Goal: Task Accomplishment & Management: Manage account settings

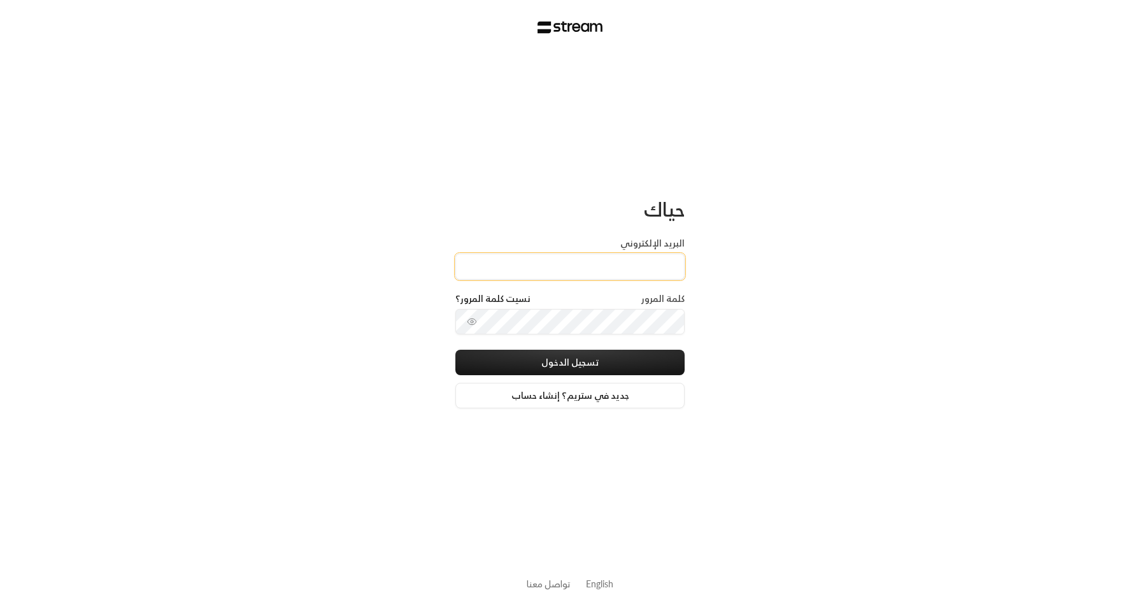
click at [476, 275] on input "البريد الإلكتروني" at bounding box center [569, 267] width 229 height 26
type input "[EMAIL_ADDRESS][DOMAIN_NAME]"
click at [727, 311] on div "حياك البريد الإلكتروني [EMAIL_ADDRESS][DOMAIN_NAME] كلمة المرور نسيت كلمة المرو…" at bounding box center [570, 308] width 1140 height 616
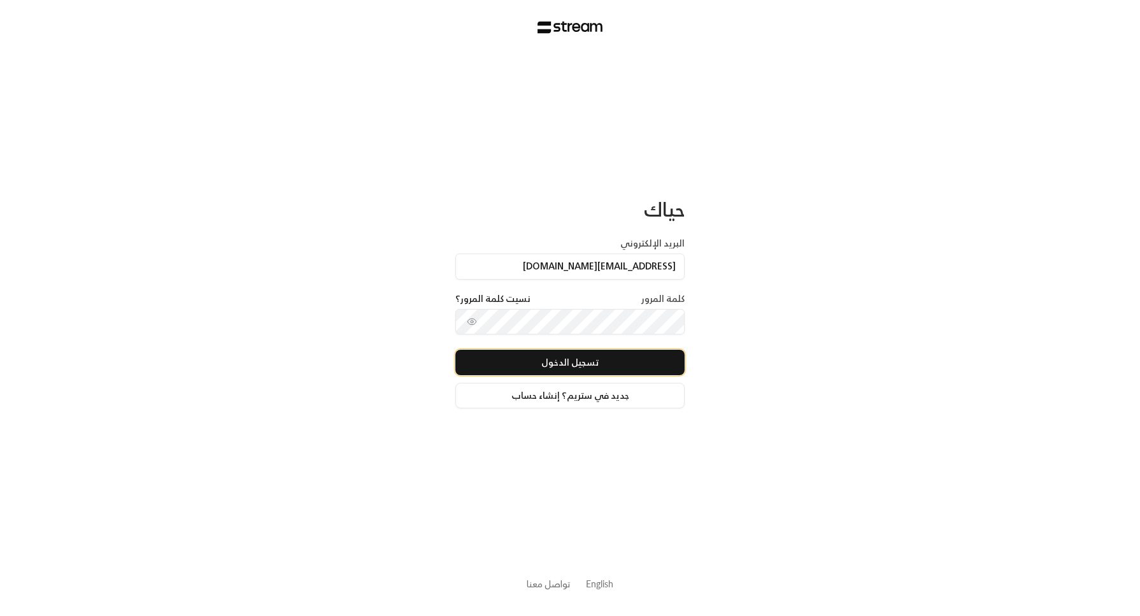
click at [594, 359] on button "تسجيل الدخول" at bounding box center [569, 362] width 229 height 25
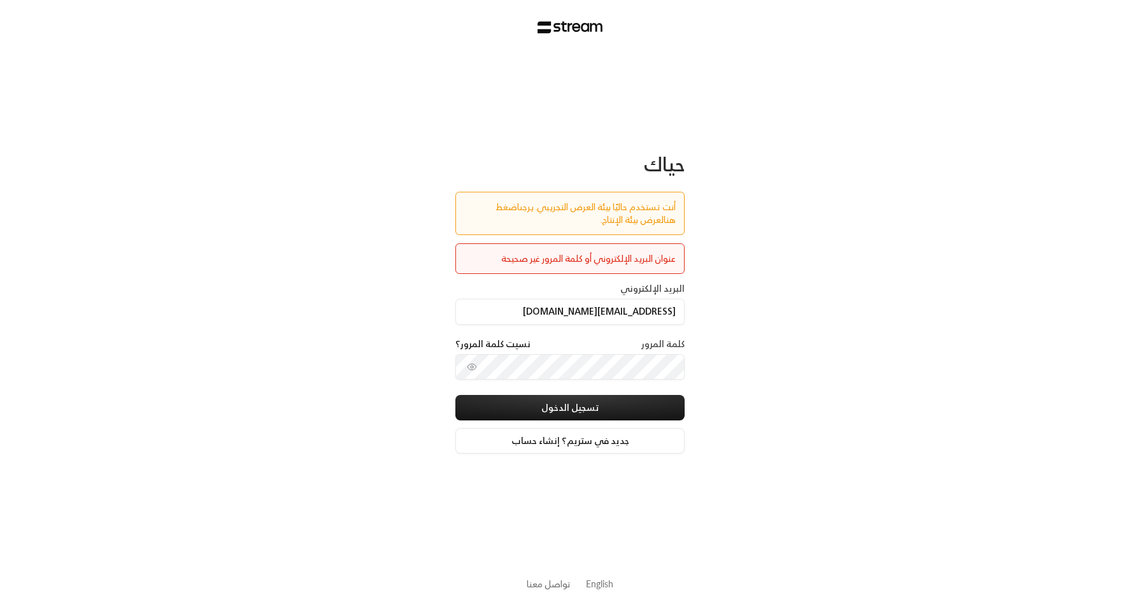
click at [497, 208] on link "اضغط هنا" at bounding box center [586, 213] width 180 height 29
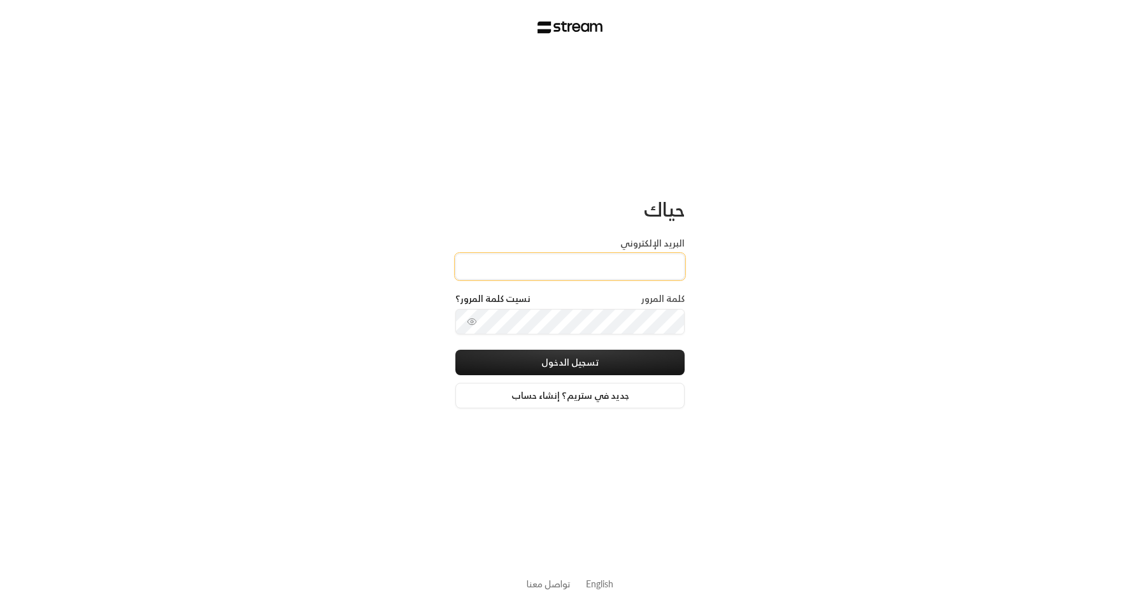
click at [545, 269] on input "البريد الإلكتروني" at bounding box center [569, 267] width 229 height 26
type input "[EMAIL_ADDRESS][DOMAIN_NAME]"
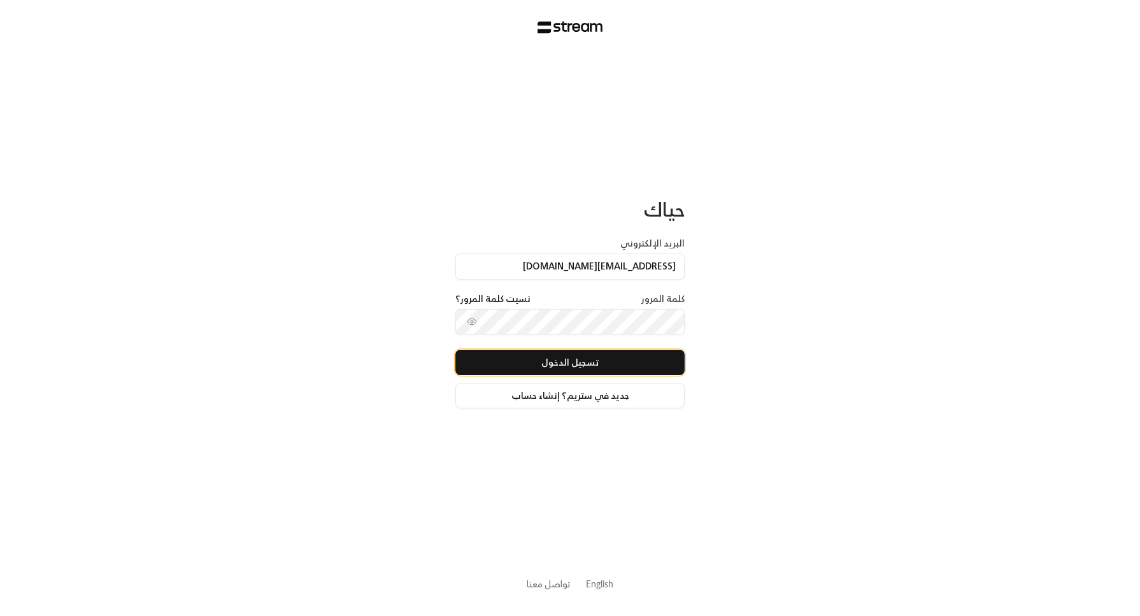
click at [676, 368] on button "تسجيل الدخول" at bounding box center [569, 362] width 229 height 25
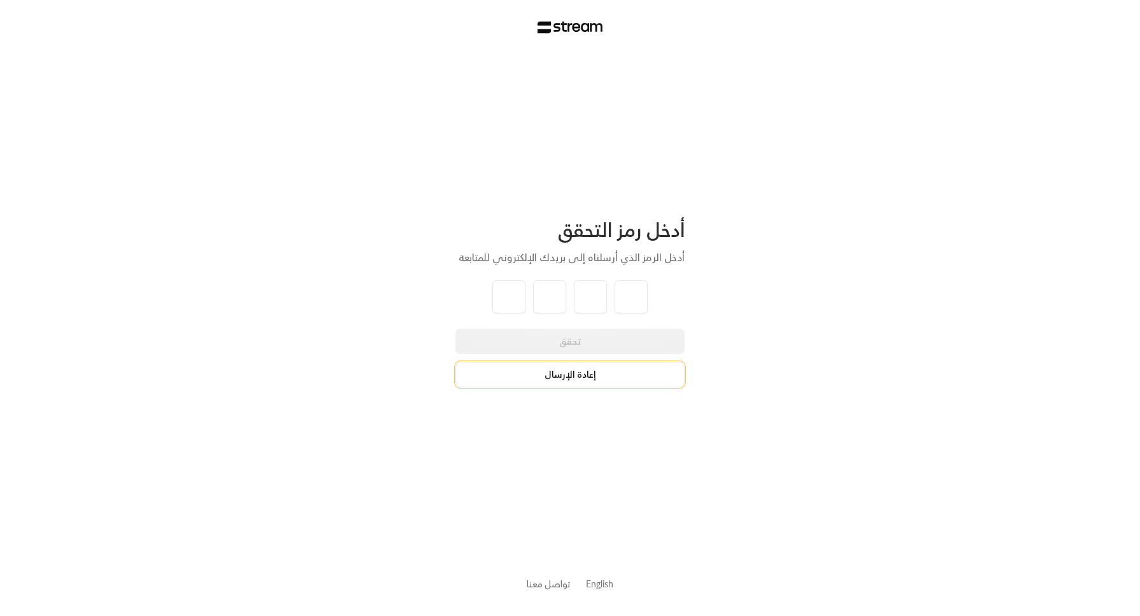
click at [597, 378] on button "إعادة الإرسال" at bounding box center [569, 374] width 229 height 25
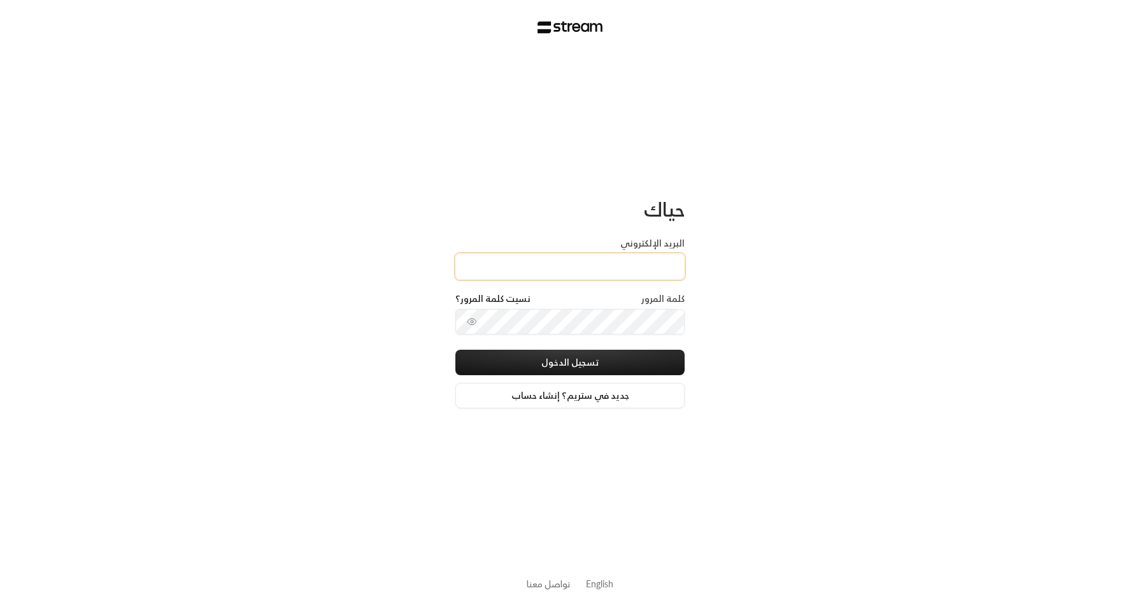
click at [497, 273] on input "البريد الإلكتروني" at bounding box center [569, 267] width 229 height 26
type input "[EMAIL_ADDRESS][DOMAIN_NAME]"
click at [467, 319] on icon "toggle password visibility" at bounding box center [472, 322] width 10 height 10
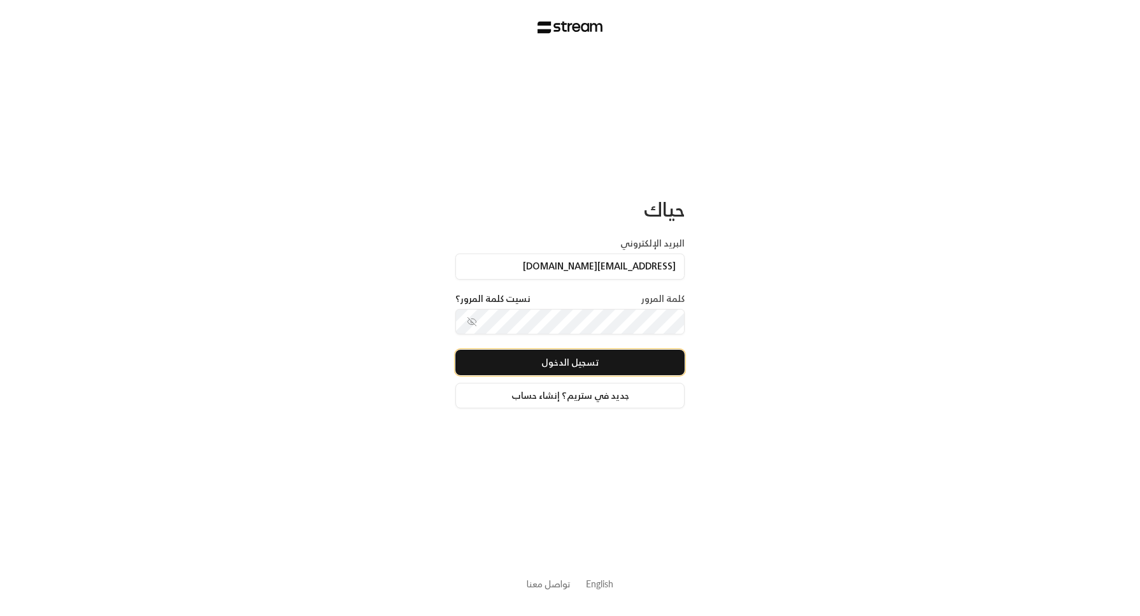
click at [529, 369] on button "تسجيل الدخول" at bounding box center [569, 362] width 229 height 25
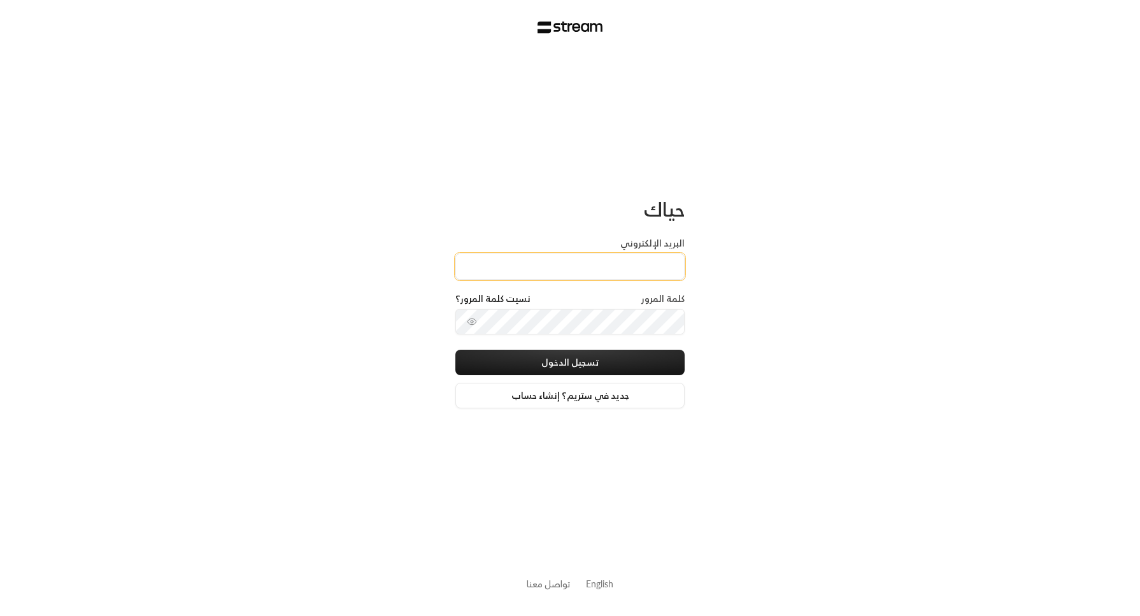
click at [564, 266] on input "البريد الإلكتروني" at bounding box center [569, 267] width 229 height 26
paste input "[EMAIL_ADDRESS][DOMAIN_NAME]"
type input "[EMAIL_ADDRESS][DOMAIN_NAME]"
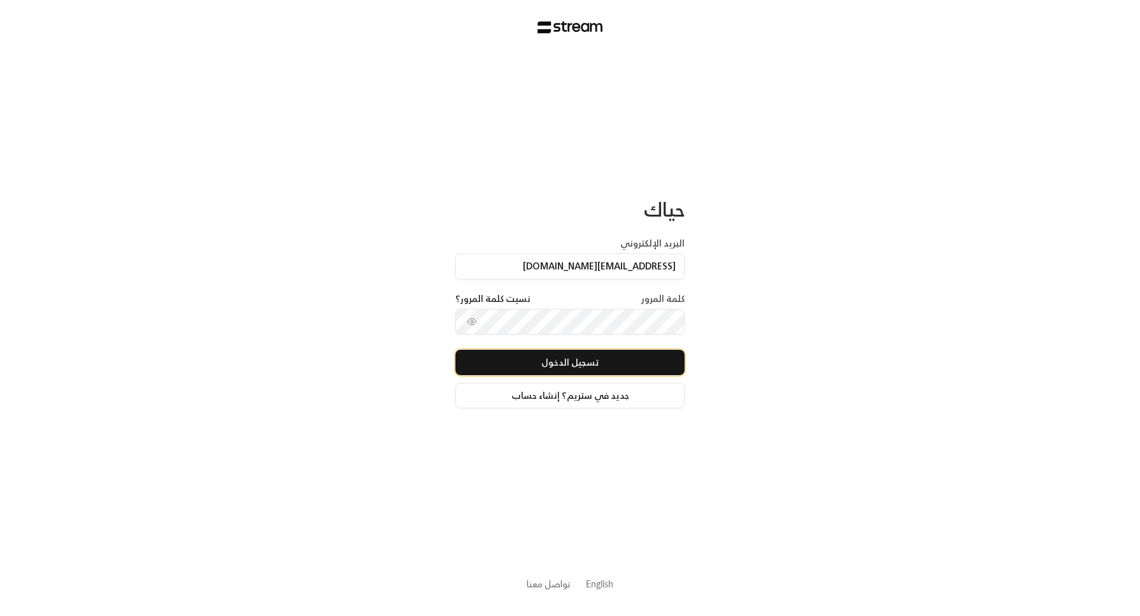
click at [679, 357] on button "تسجيل الدخول" at bounding box center [569, 362] width 229 height 25
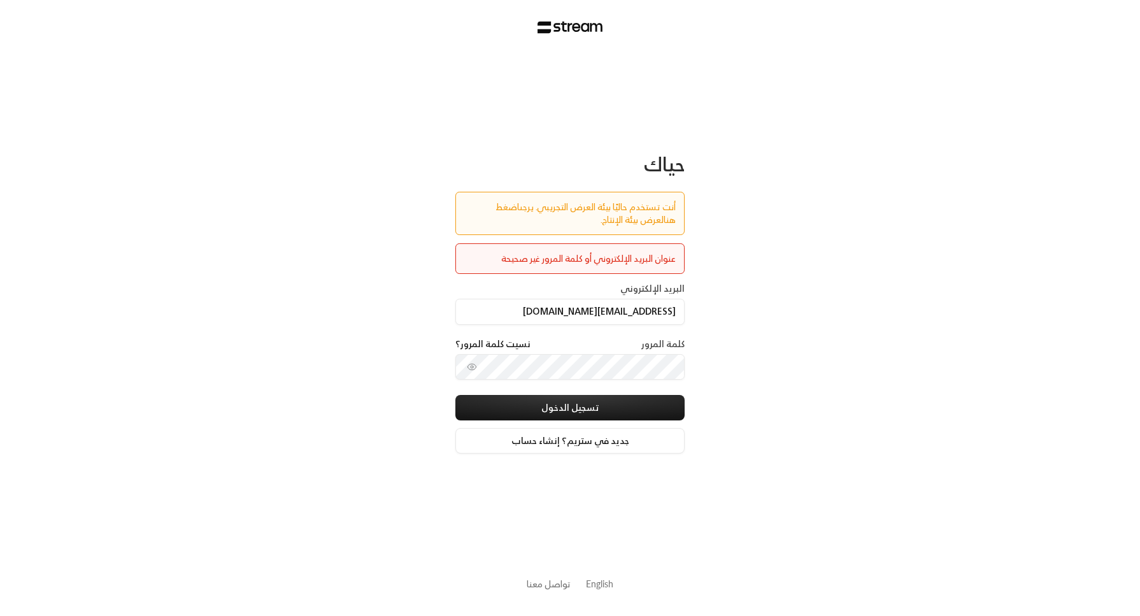
click at [496, 206] on link "اضغط هنا" at bounding box center [586, 213] width 180 height 29
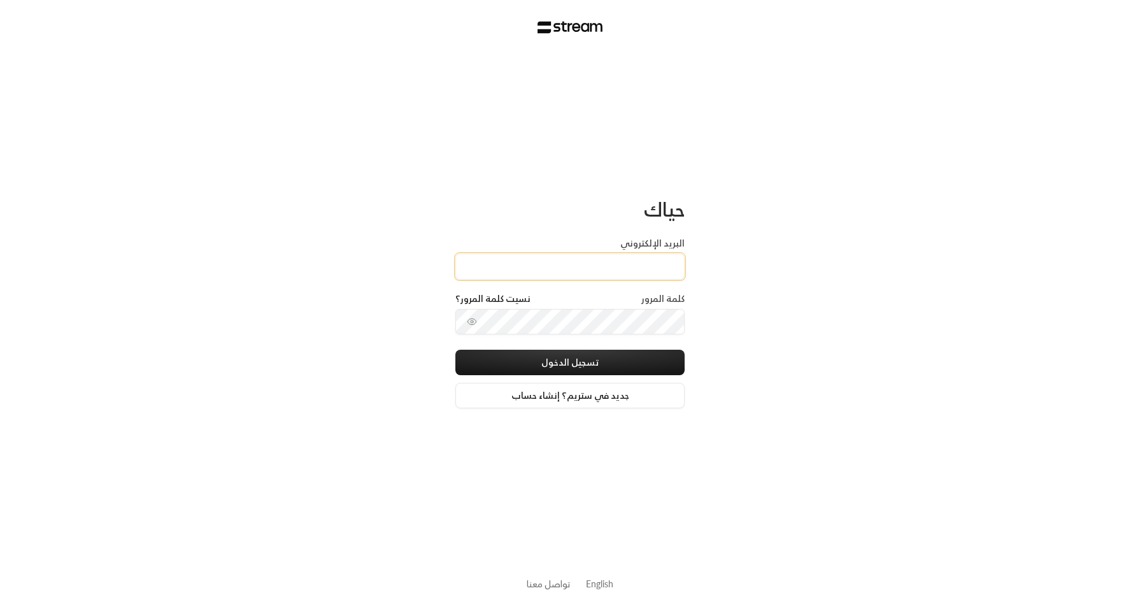
click at [525, 261] on input "البريد الإلكتروني" at bounding box center [569, 267] width 229 height 26
paste input "[EMAIL_ADDRESS][DOMAIN_NAME]"
type input "[EMAIL_ADDRESS][DOMAIN_NAME]"
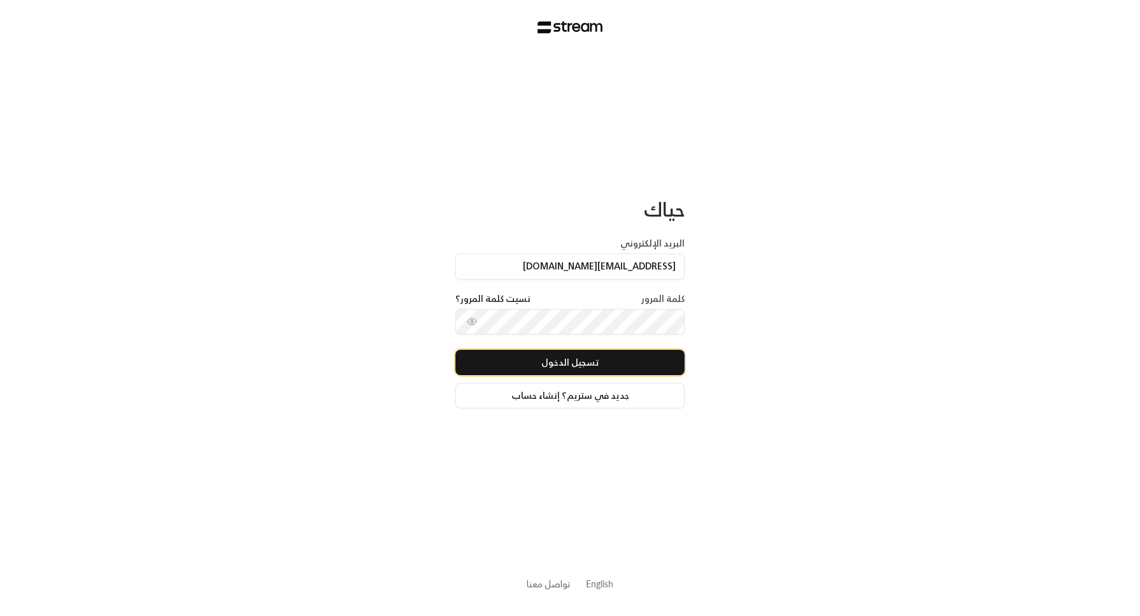
click at [677, 363] on button "تسجيل الدخول" at bounding box center [569, 362] width 229 height 25
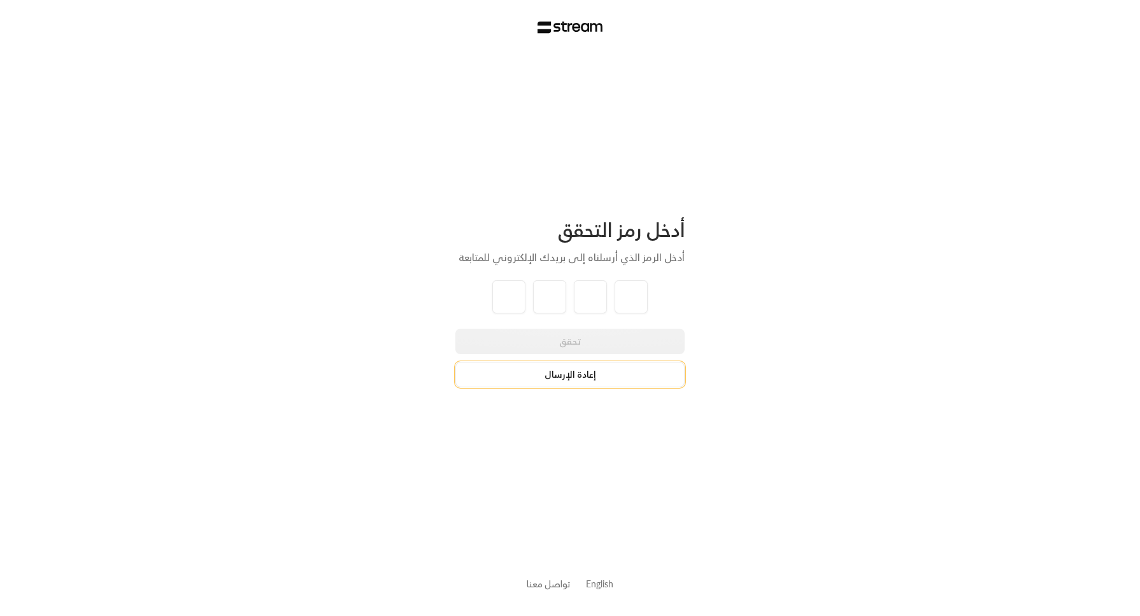
click at [629, 370] on button "إعادة الإرسال" at bounding box center [569, 374] width 229 height 25
click at [571, 372] on button "إعادة الإرسال" at bounding box center [569, 374] width 229 height 25
click at [593, 378] on button "إعادة الإرسال" at bounding box center [569, 374] width 229 height 25
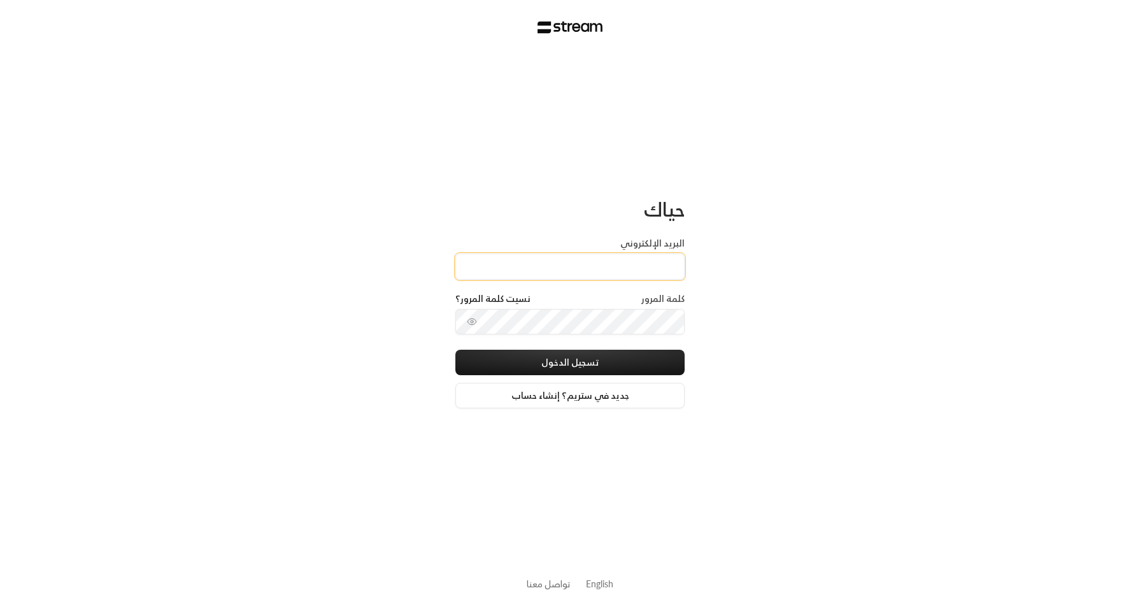
click at [620, 260] on input "البريد الإلكتروني" at bounding box center [569, 267] width 229 height 26
paste input "[EMAIL_ADDRESS][DOMAIN_NAME]"
type input "[EMAIL_ADDRESS][DOMAIN_NAME]"
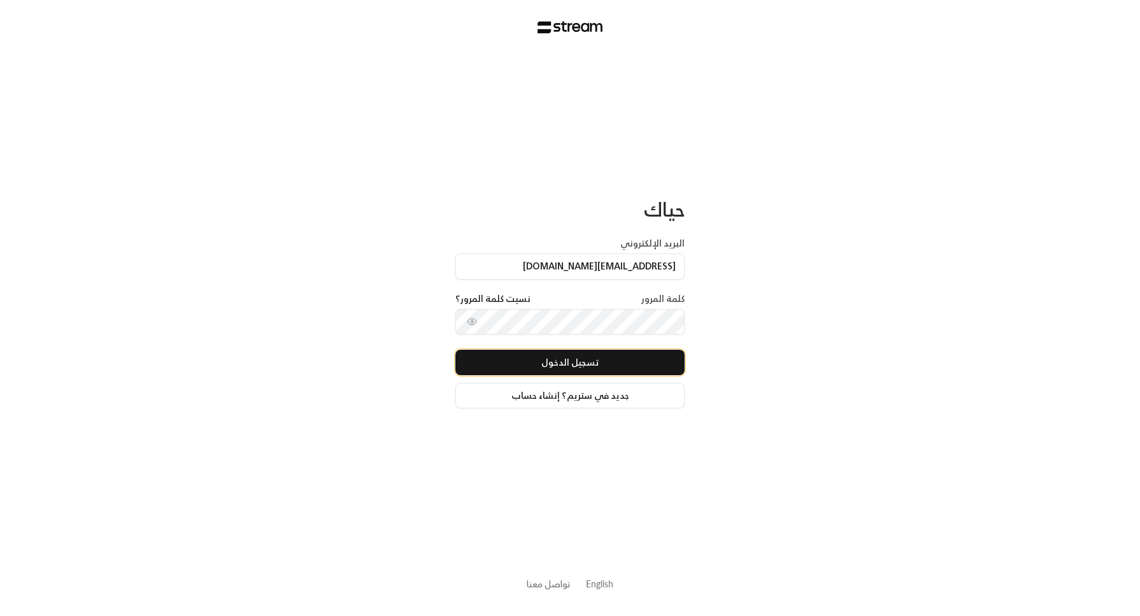
click at [677, 355] on button "تسجيل الدخول" at bounding box center [569, 362] width 229 height 25
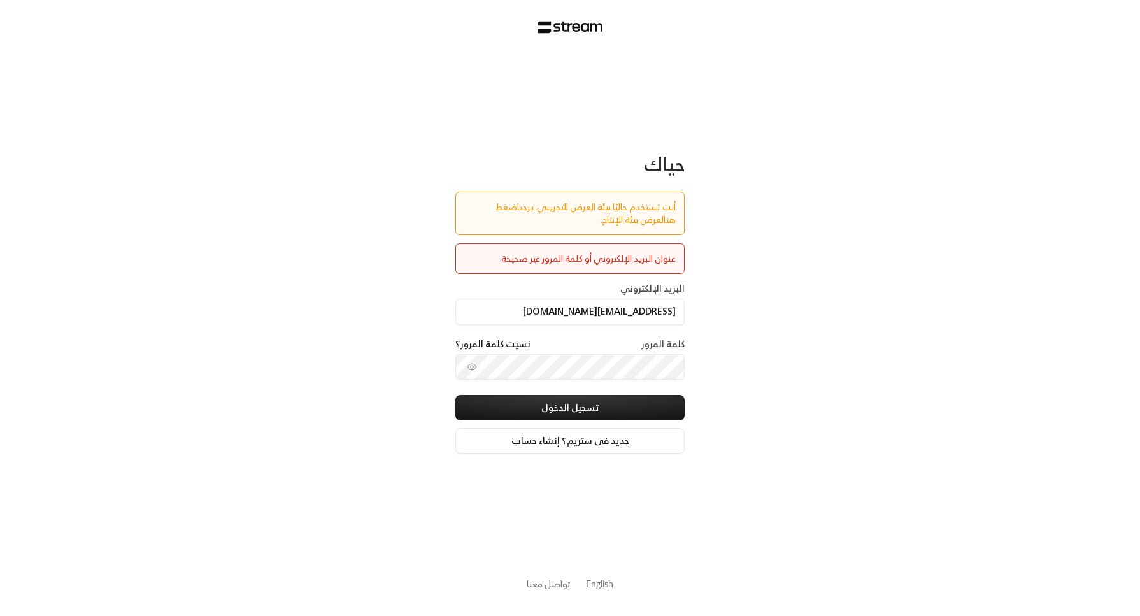
click at [496, 201] on link "اضغط هنا" at bounding box center [586, 213] width 180 height 29
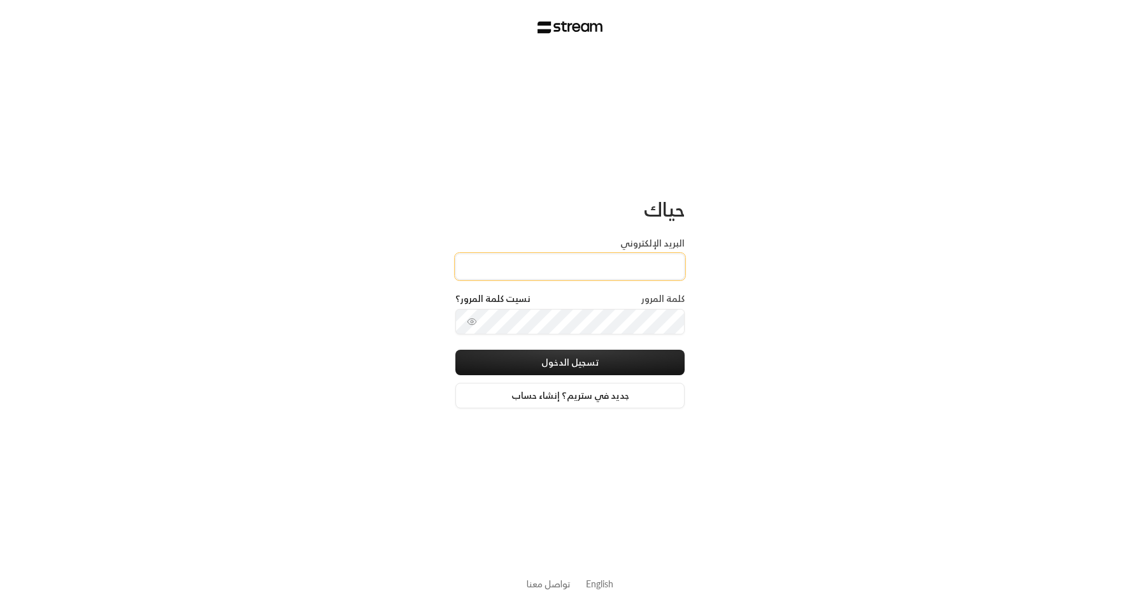
click at [593, 267] on input "البريد الإلكتروني" at bounding box center [569, 267] width 229 height 26
paste input "[EMAIL_ADDRESS][DOMAIN_NAME]"
type input "[EMAIL_ADDRESS][DOMAIN_NAME]"
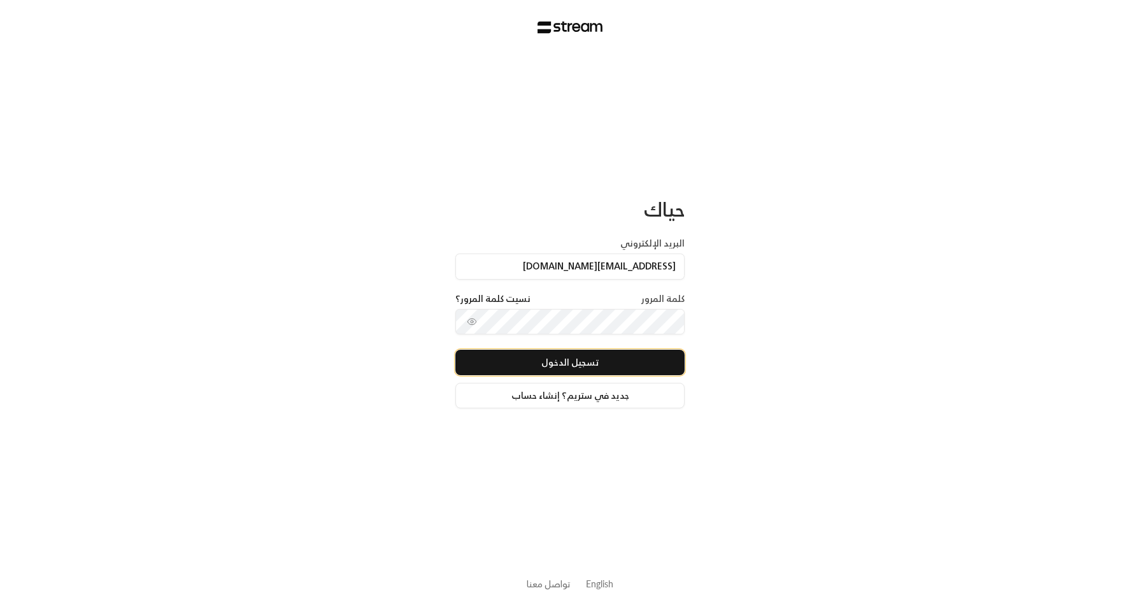
click at [675, 359] on button "تسجيل الدخول" at bounding box center [569, 362] width 229 height 25
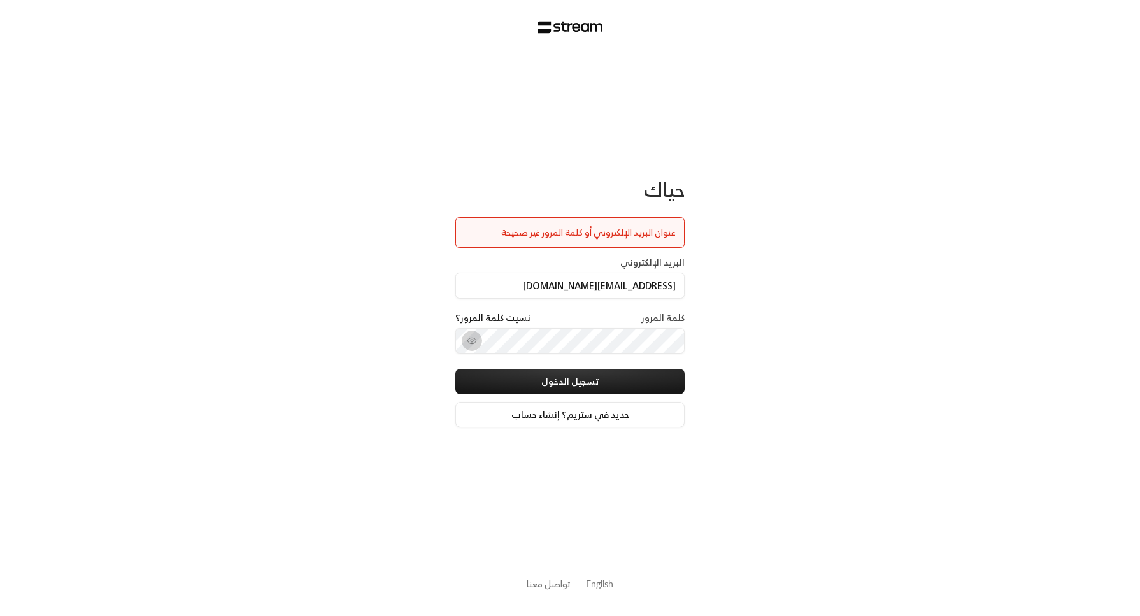
click at [470, 342] on icon "toggle password visibility" at bounding box center [472, 341] width 10 height 10
click at [669, 376] on button "تسجيل الدخول" at bounding box center [569, 381] width 229 height 25
click at [475, 338] on icon "toggle password visibility" at bounding box center [472, 341] width 10 height 10
click at [677, 281] on input "[EMAIL_ADDRESS][DOMAIN_NAME]" at bounding box center [569, 286] width 229 height 26
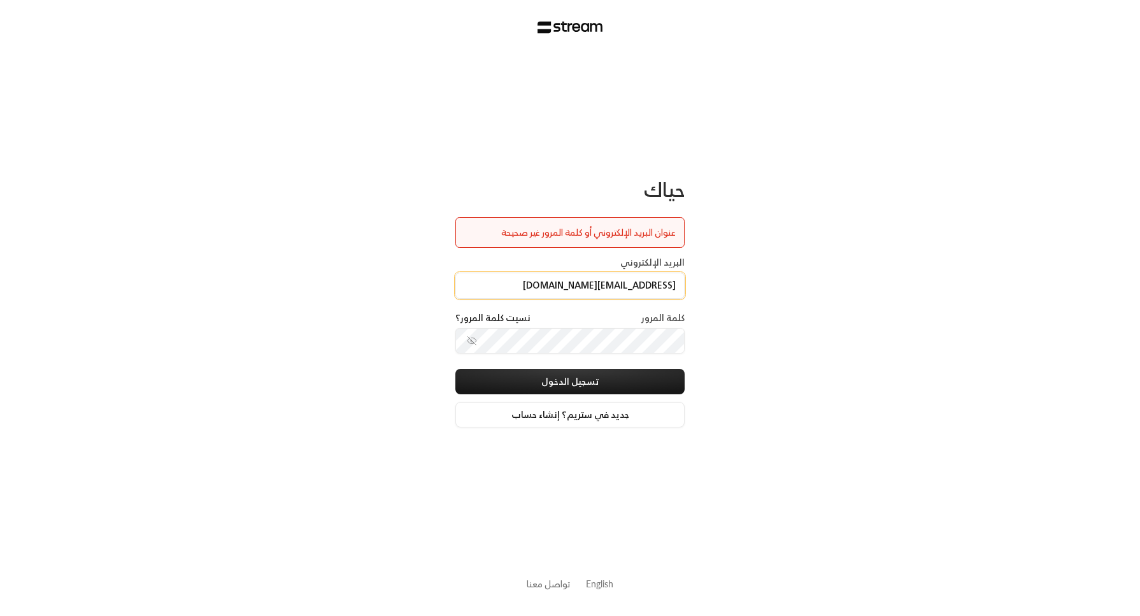
scroll to position [0, -6]
drag, startPoint x: 677, startPoint y: 281, endPoint x: 420, endPoint y: 271, distance: 257.5
click at [420, 271] on div "حياك عنوان البريد الإلكتروني أو كلمة المرور غير صحيحة البريد الإلكتروني technol…" at bounding box center [570, 308] width 1140 height 616
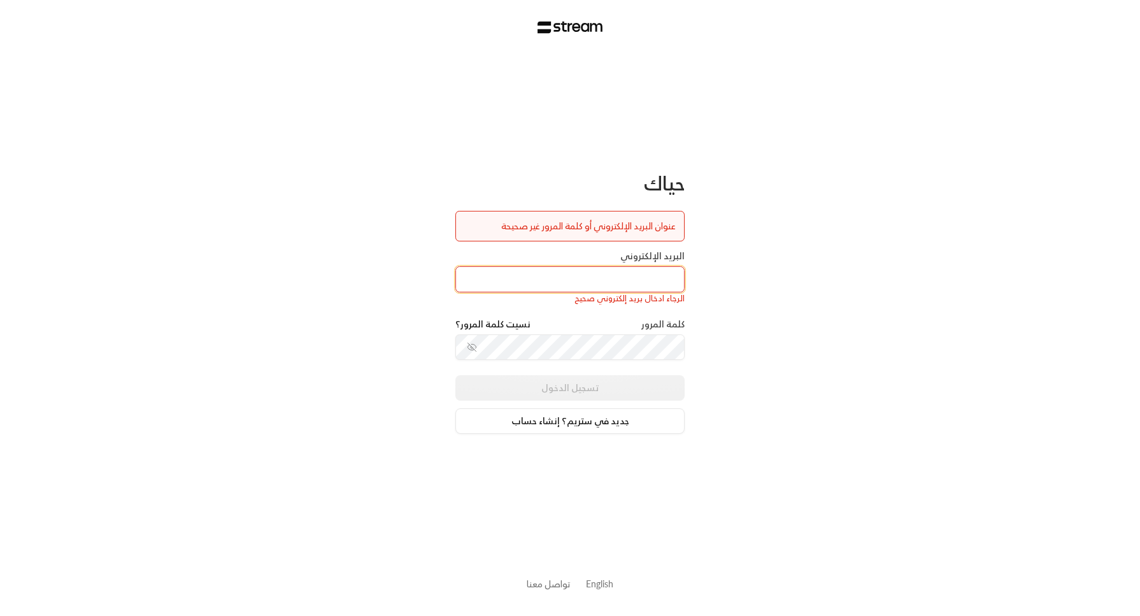
scroll to position [0, 0]
click at [543, 276] on input "البريد الإلكتروني" at bounding box center [569, 279] width 229 height 26
type input "technology+v2@streampay.sa"
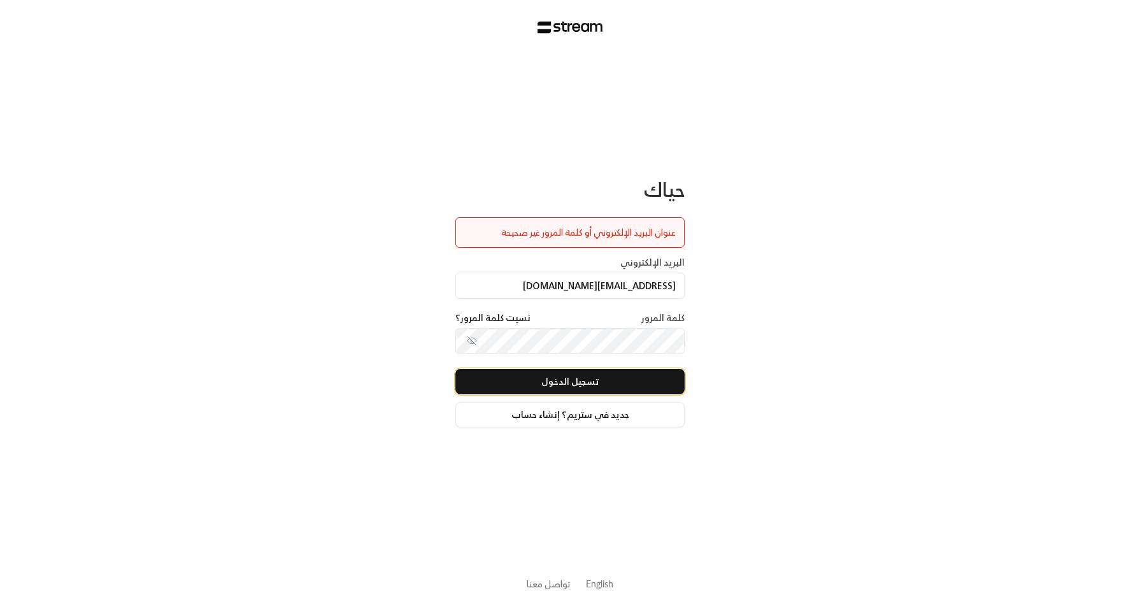
click at [662, 384] on button "تسجيل الدخول" at bounding box center [569, 381] width 229 height 25
drag, startPoint x: 675, startPoint y: 282, endPoint x: 545, endPoint y: 282, distance: 130.6
click at [545, 282] on input "technology+v2@streampay.sa" at bounding box center [569, 286] width 229 height 26
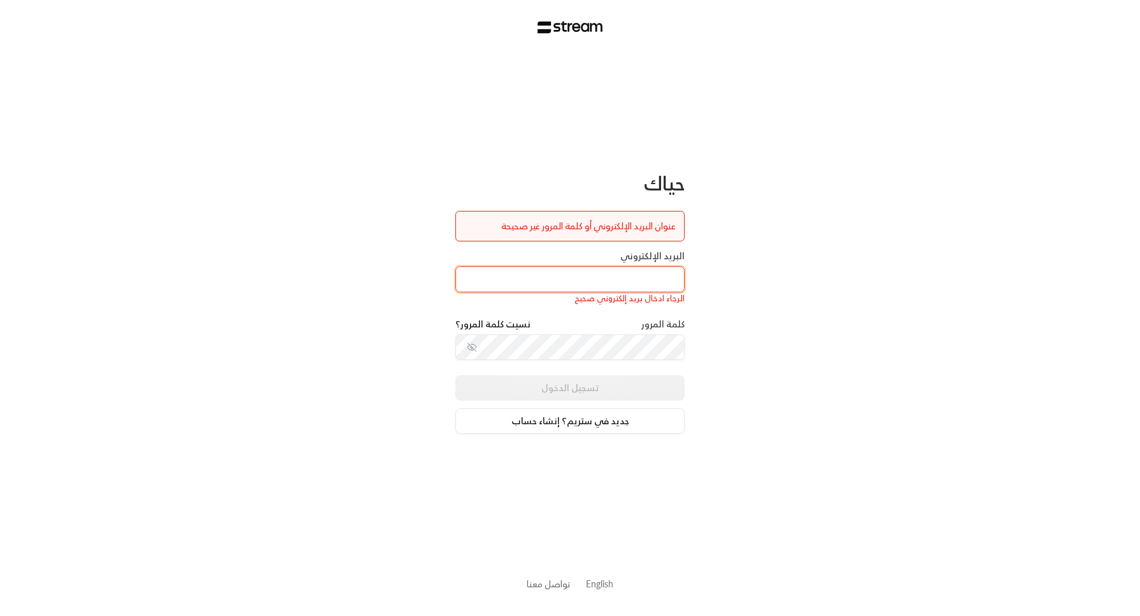
paste input "[EMAIL_ADDRESS][DOMAIN_NAME]"
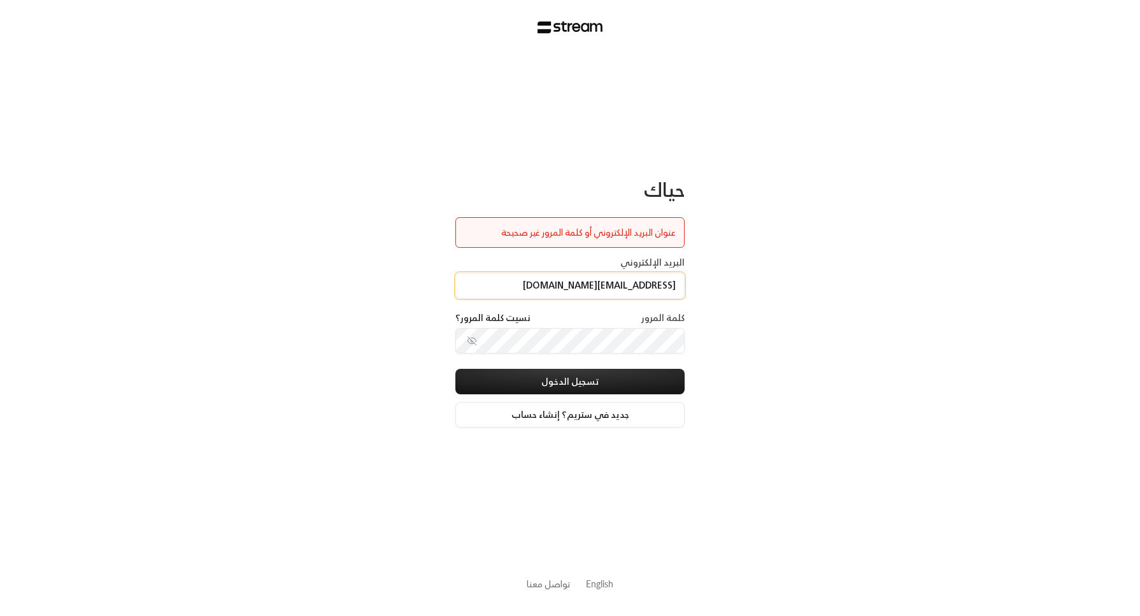
scroll to position [0, -6]
drag, startPoint x: 678, startPoint y: 287, endPoint x: 430, endPoint y: 269, distance: 249.1
click at [430, 269] on div "حياك عنوان البريد الإلكتروني أو كلمة المرور غير صحيحة البريد الإلكتروني technol…" at bounding box center [570, 308] width 1140 height 616
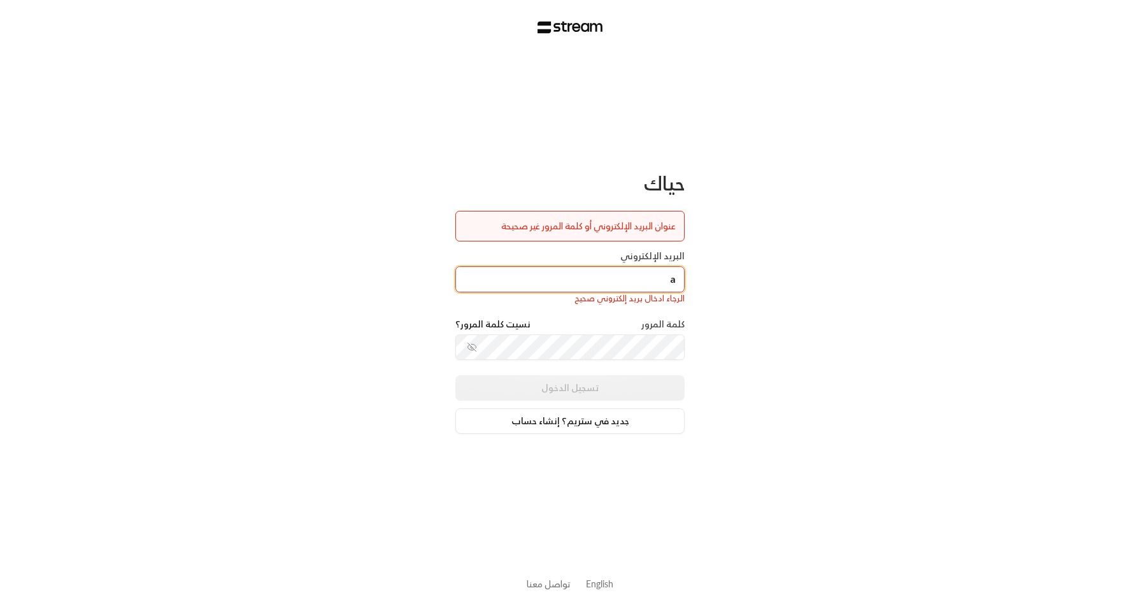
type input "a"
click at [711, 336] on div "حياك عنوان البريد الإلكتروني أو كلمة المرور غير صحيحة البريد الإلكتروني a الرجا…" at bounding box center [570, 308] width 1140 height 616
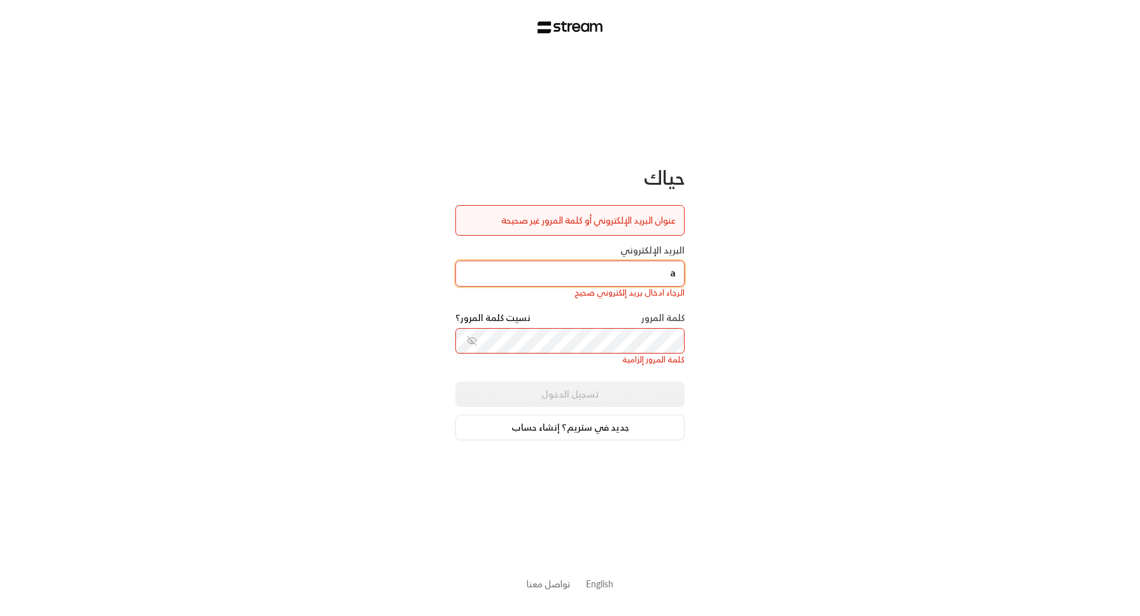
scroll to position [1, 0]
click at [669, 275] on input "a" at bounding box center [569, 274] width 229 height 26
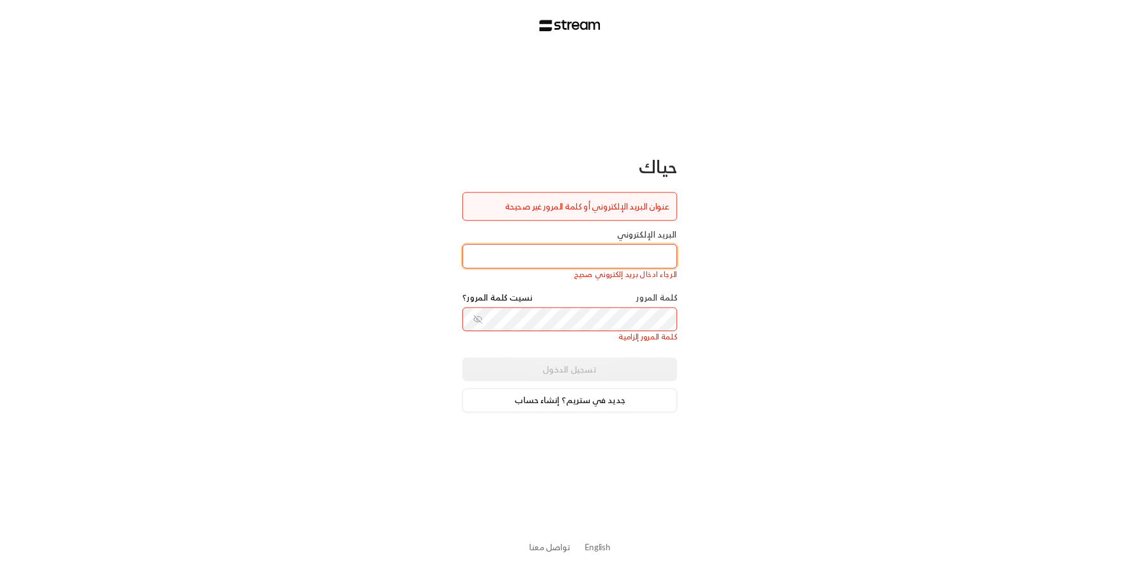
scroll to position [0, 0]
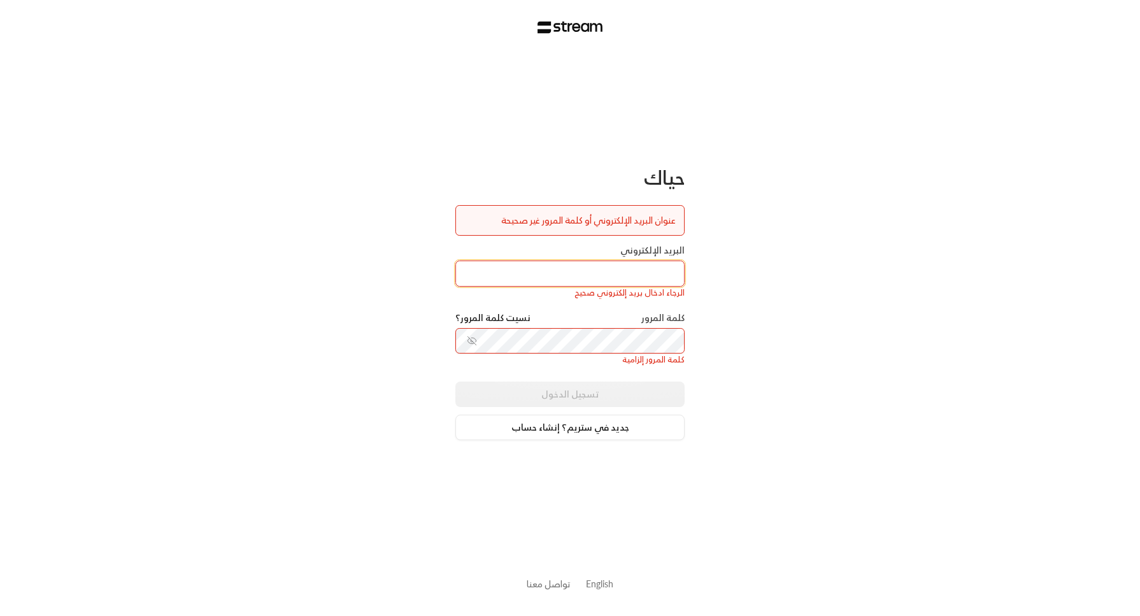
click at [652, 275] on input "البريد الإلكتروني" at bounding box center [569, 274] width 229 height 26
type input "technology+v2@streampay.sa"
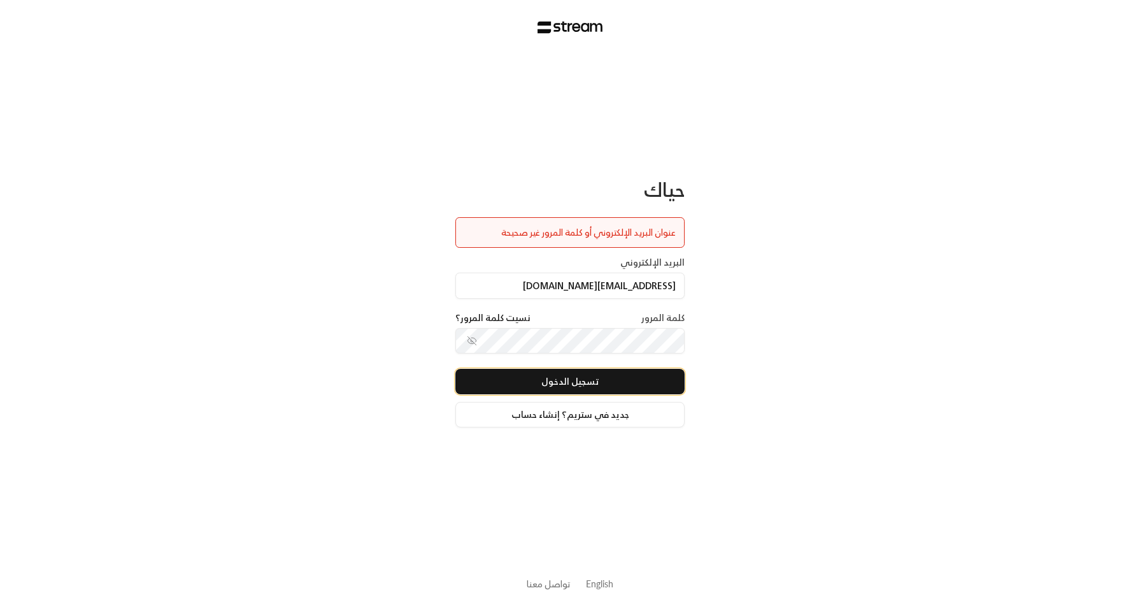
click at [675, 376] on button "تسجيل الدخول" at bounding box center [569, 381] width 229 height 25
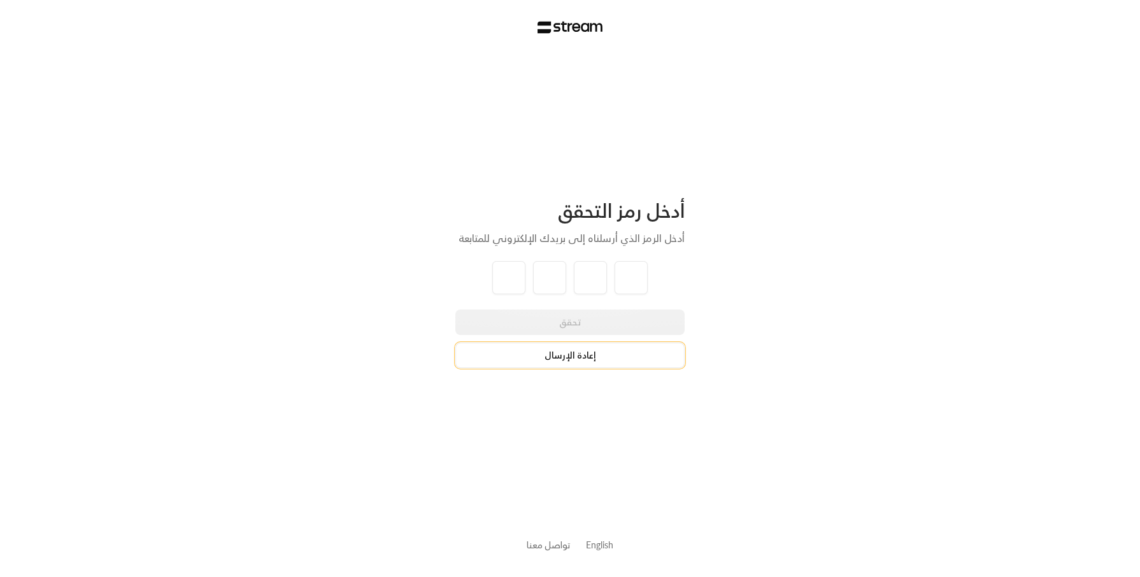
click at [580, 352] on button "إعادة الإرسال" at bounding box center [569, 355] width 229 height 25
